Goal: Find specific page/section: Find specific page/section

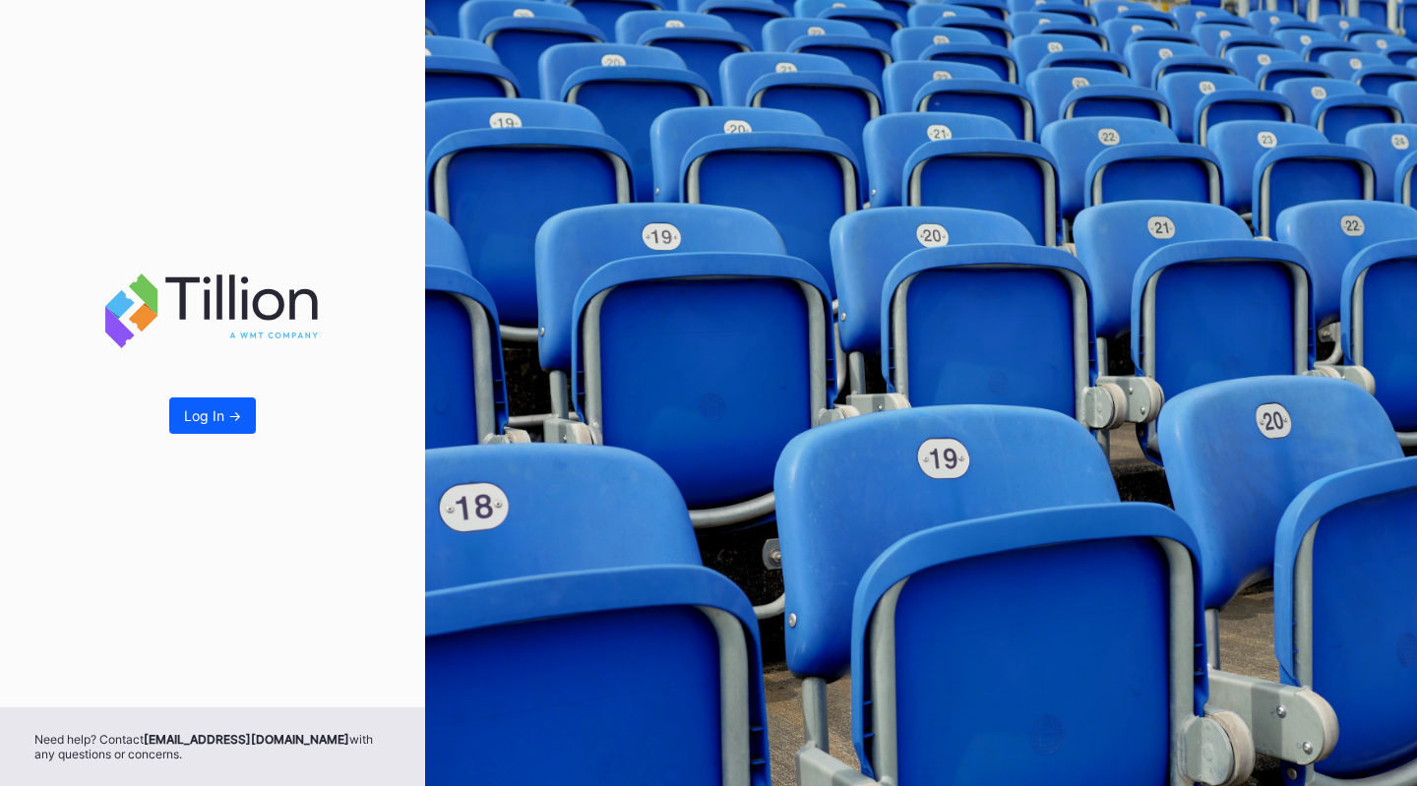
click at [211, 412] on div "Log In ->" at bounding box center [212, 415] width 57 height 17
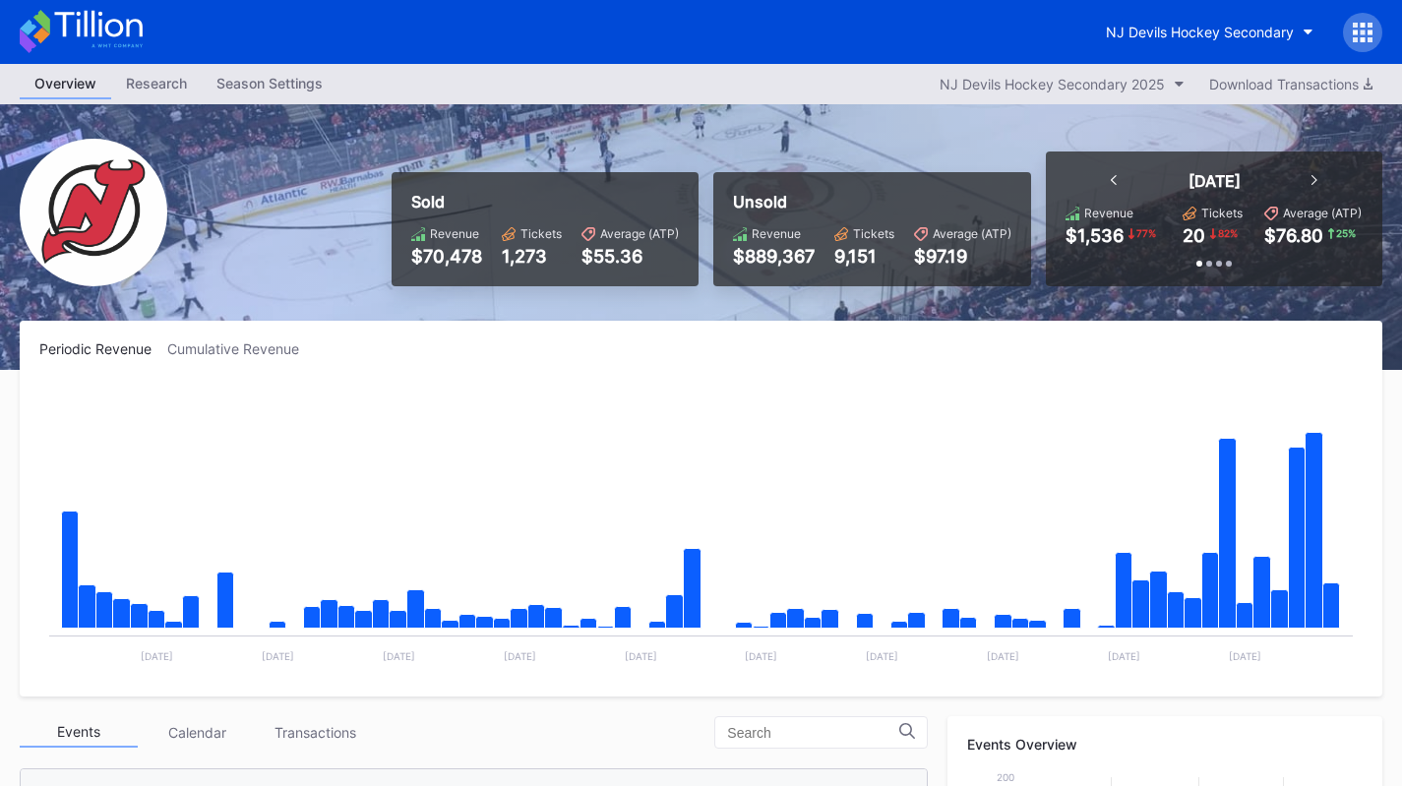
scroll to position [128, 0]
click at [1126, 28] on div "NJ Devils Hockey Secondary" at bounding box center [1200, 32] width 188 height 17
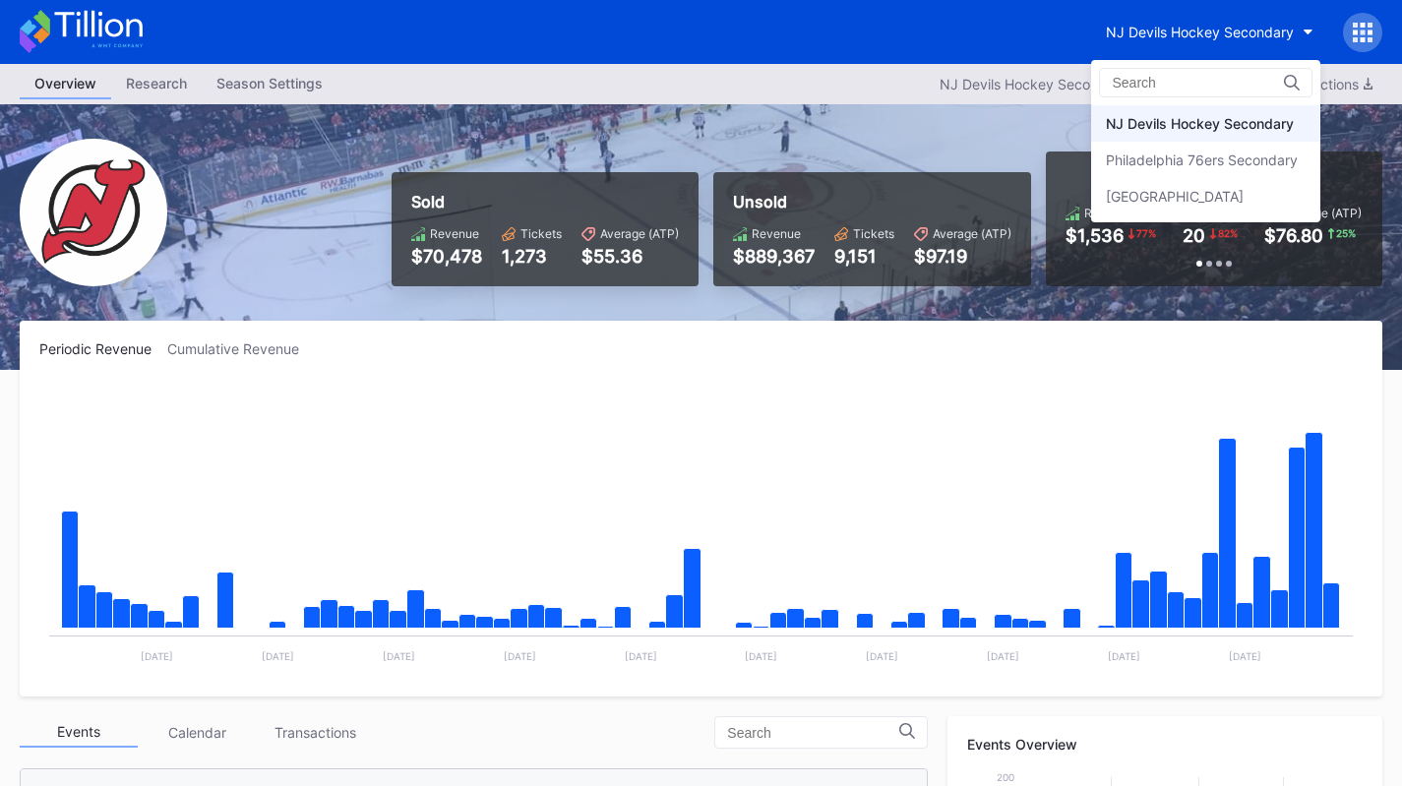
click at [1151, 164] on div "Philadelphia 76ers Secondary" at bounding box center [1202, 160] width 192 height 17
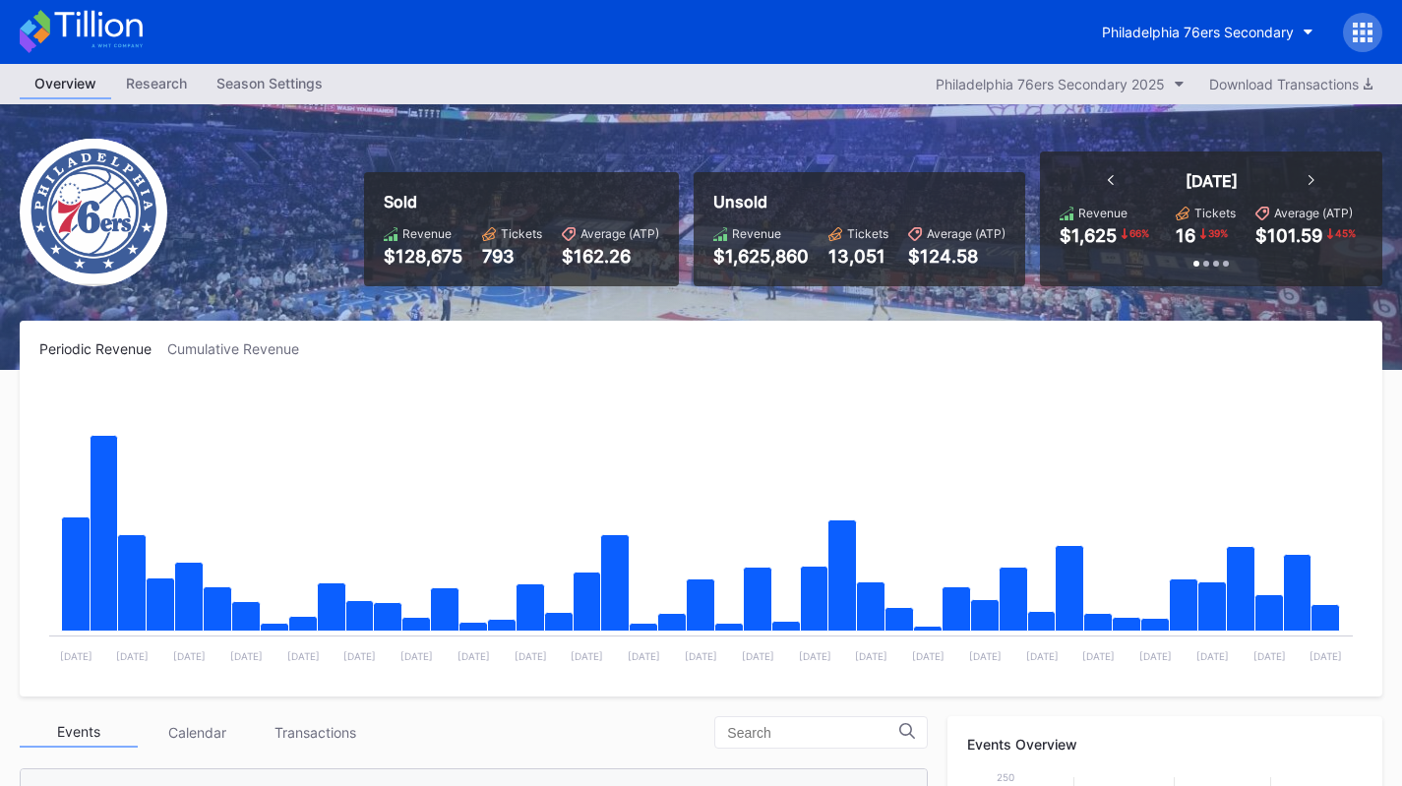
scroll to position [436, 0]
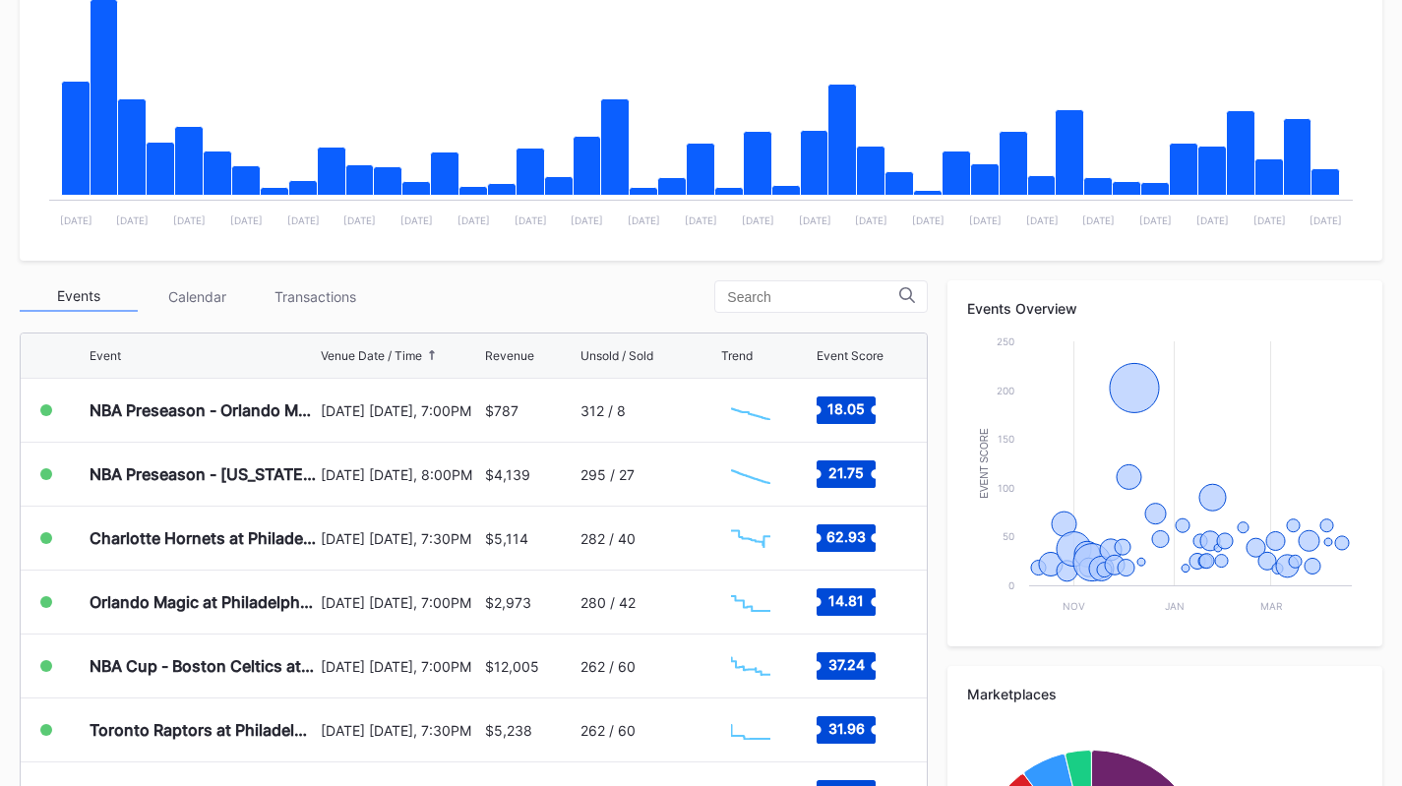
click at [285, 295] on div "Transactions" at bounding box center [315, 296] width 118 height 31
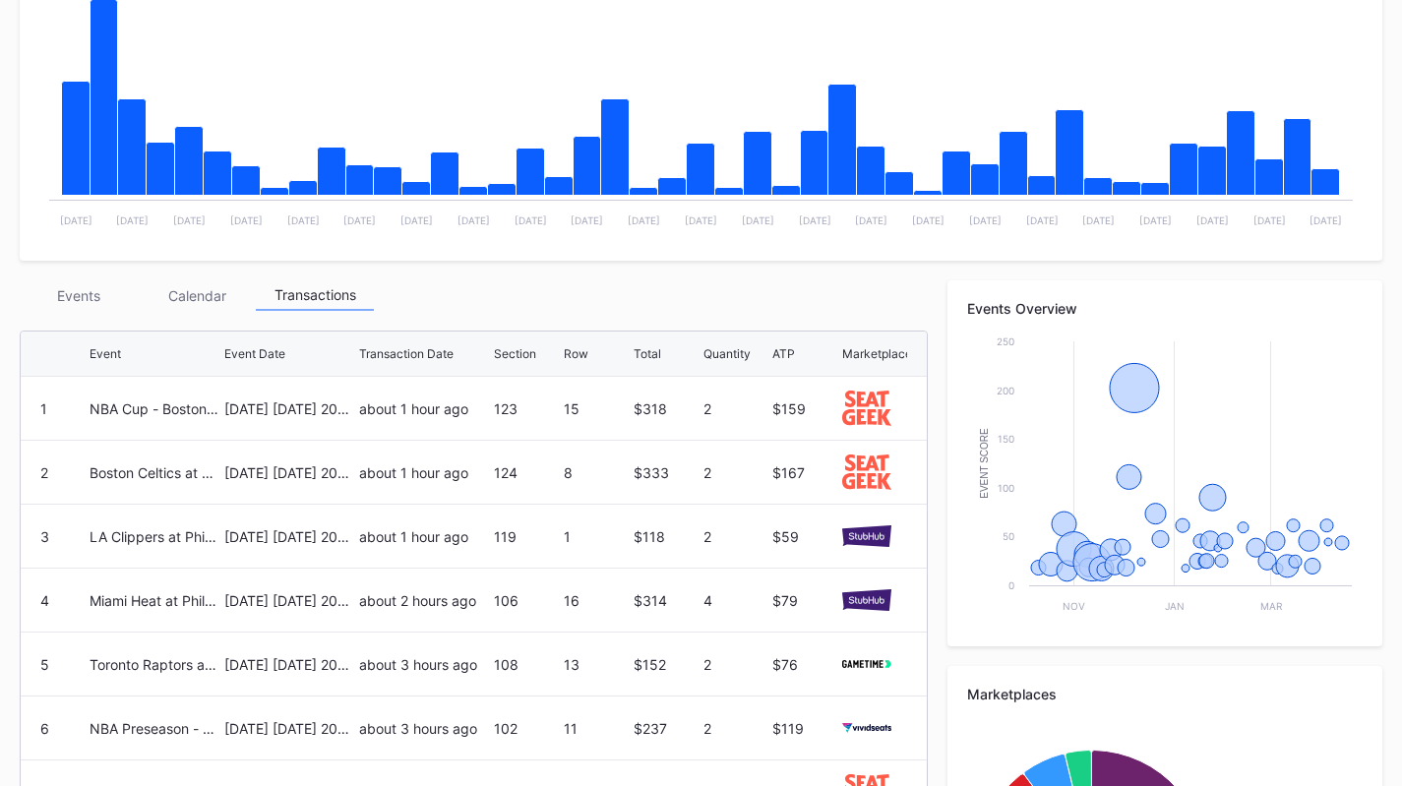
click at [71, 301] on div "Events" at bounding box center [79, 295] width 118 height 31
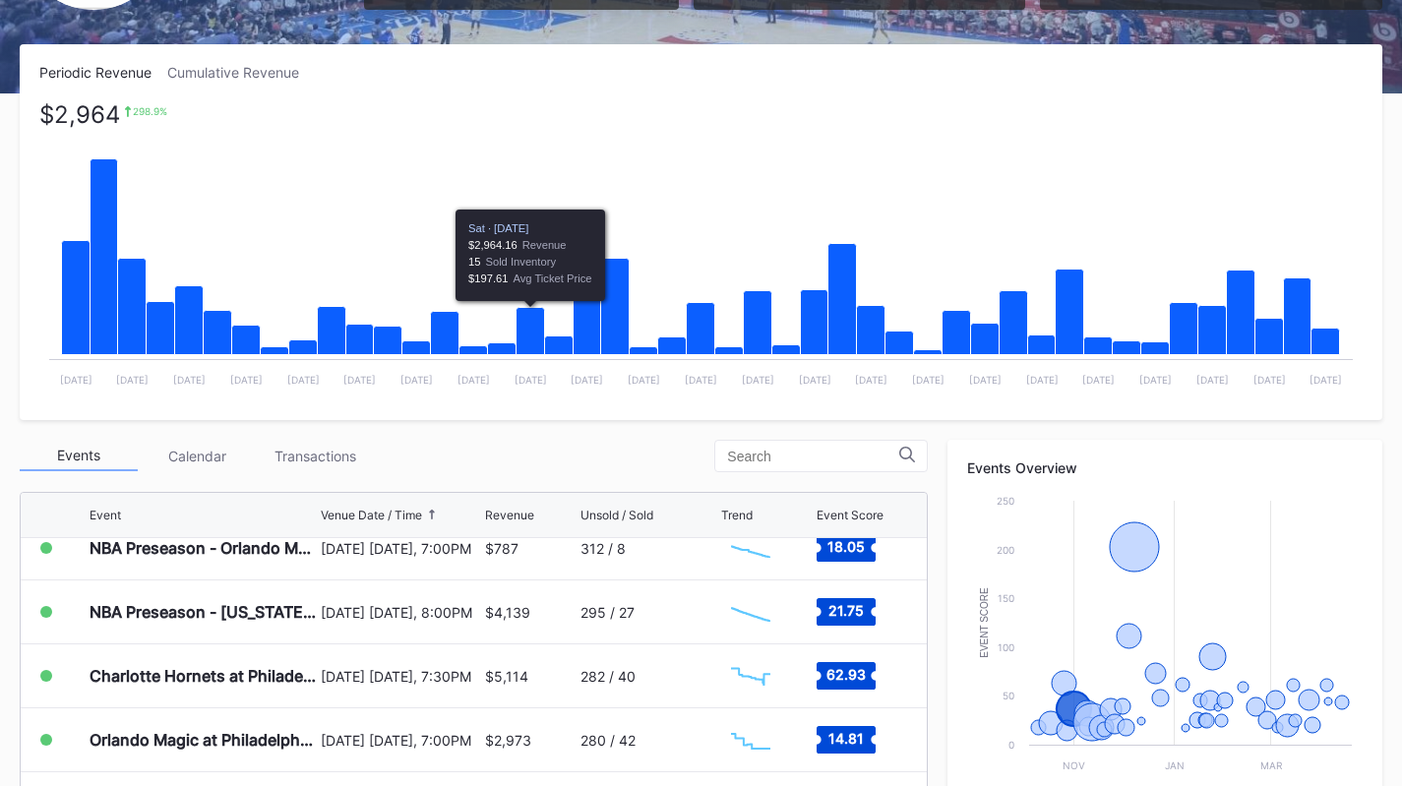
scroll to position [0, 0]
